Goal: Navigation & Orientation: Find specific page/section

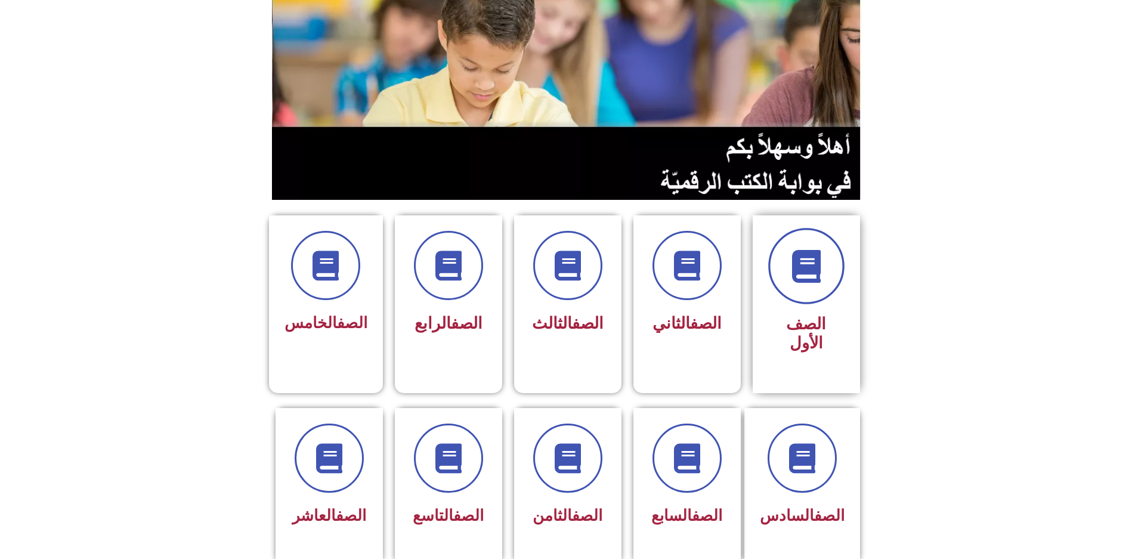
scroll to position [179, 0]
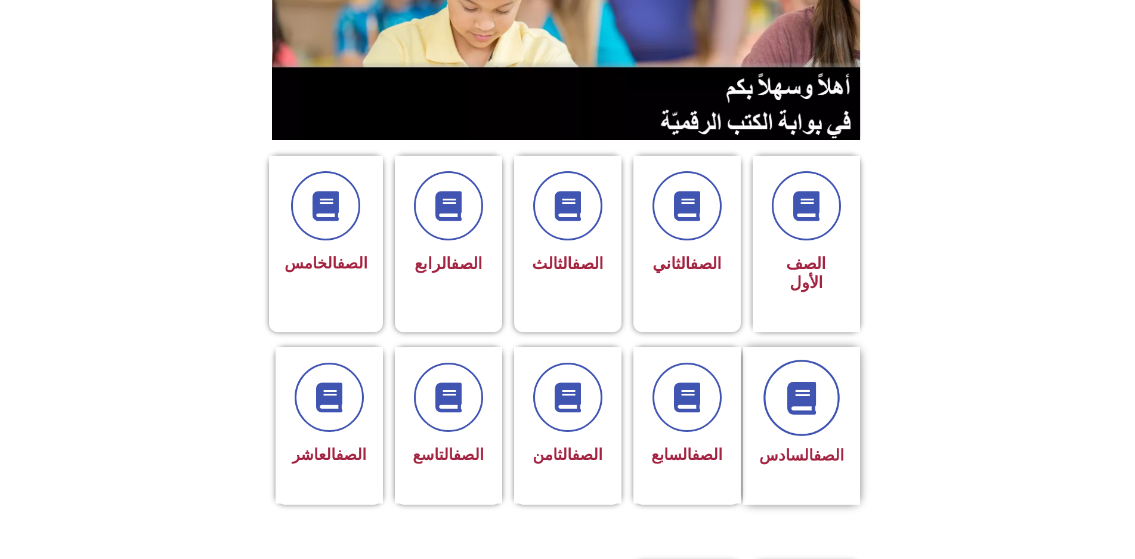
click at [810, 381] on icon at bounding box center [801, 397] width 33 height 33
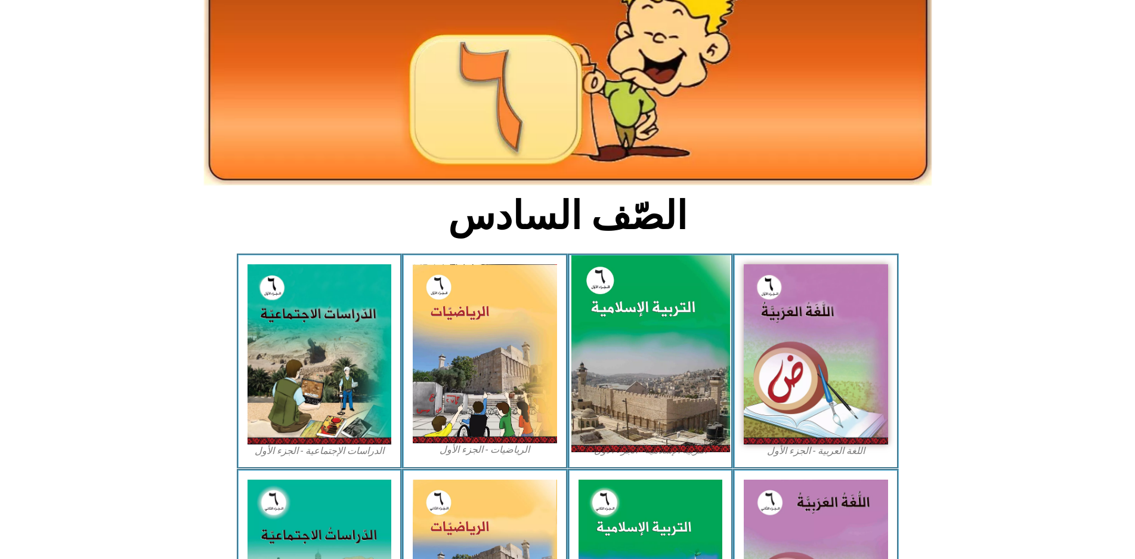
scroll to position [119, 0]
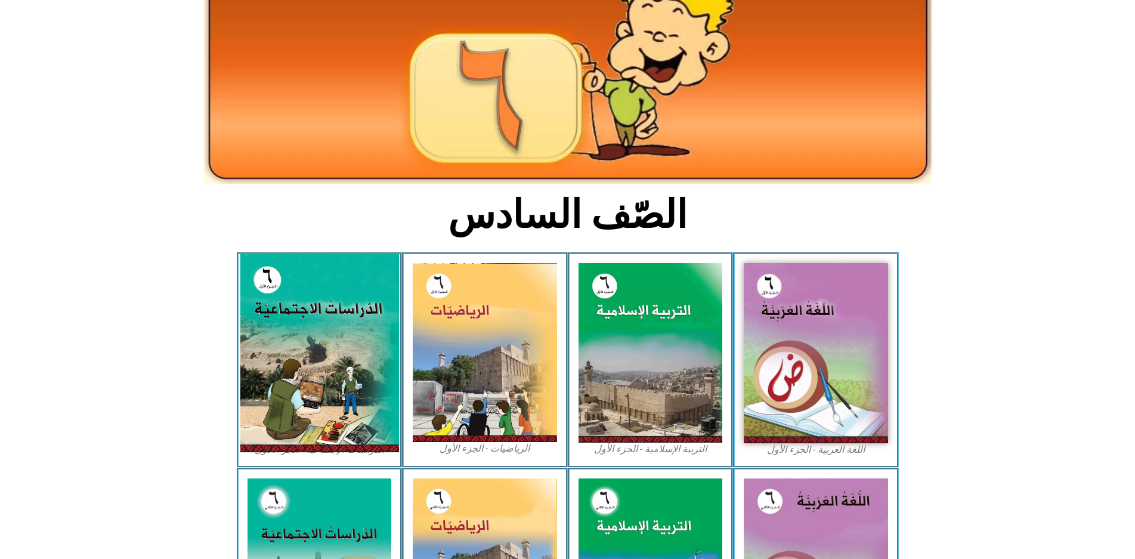
click at [293, 294] on img at bounding box center [319, 353] width 159 height 198
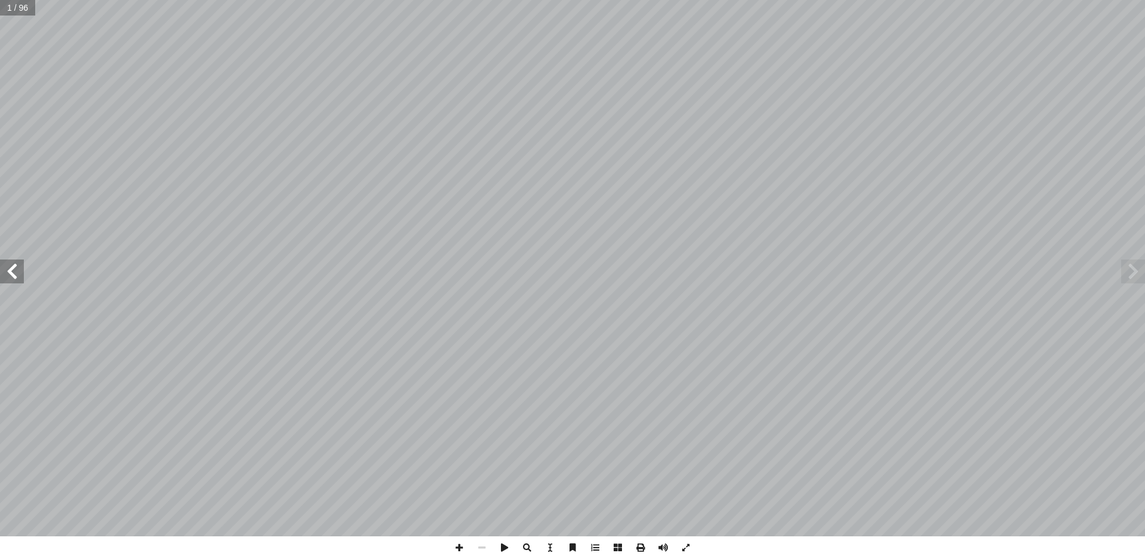
click at [7, 268] on span at bounding box center [12, 271] width 24 height 24
click at [10, 268] on span at bounding box center [12, 271] width 24 height 24
click at [14, 271] on span at bounding box center [12, 271] width 24 height 24
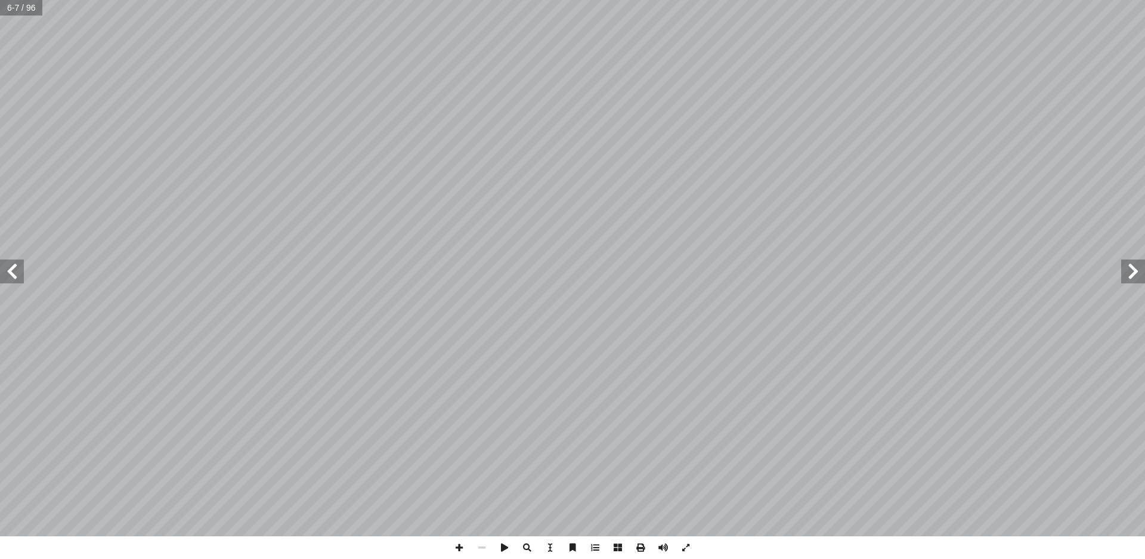
click at [14, 270] on span at bounding box center [12, 271] width 24 height 24
click at [458, 542] on span at bounding box center [459, 547] width 23 height 23
